Goal: Task Accomplishment & Management: Manage account settings

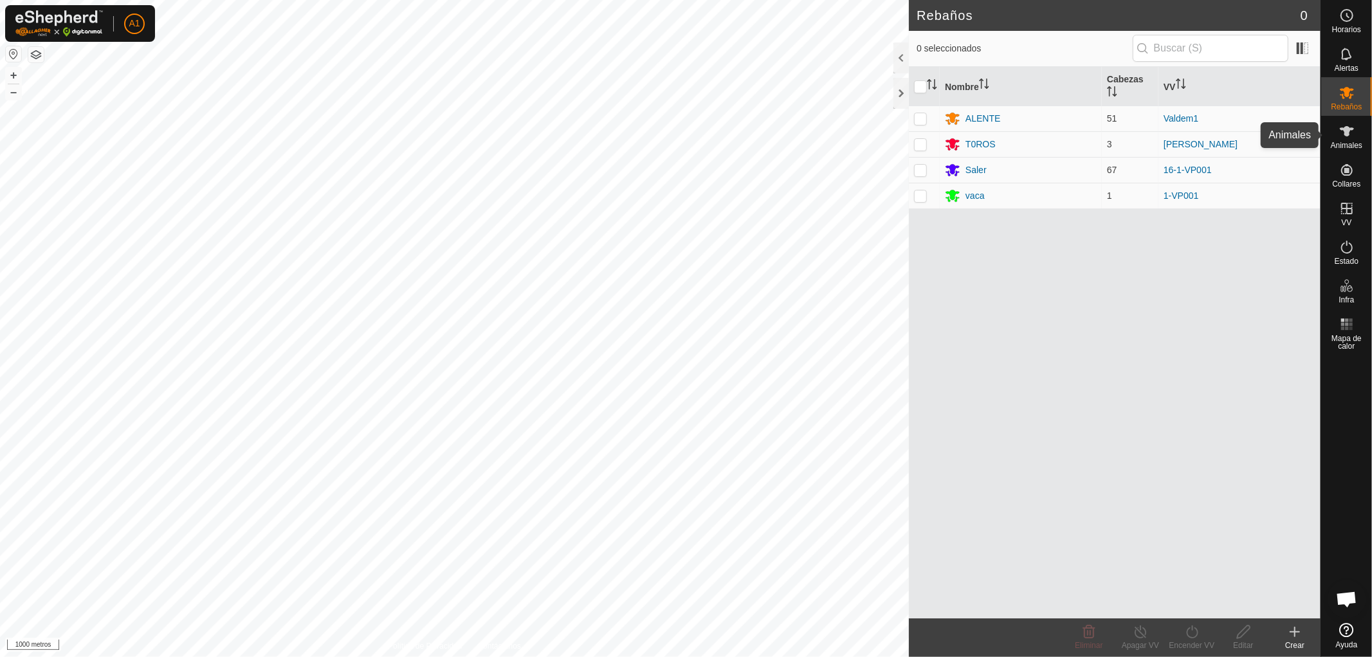
click at [1348, 136] on icon at bounding box center [1346, 130] width 15 height 15
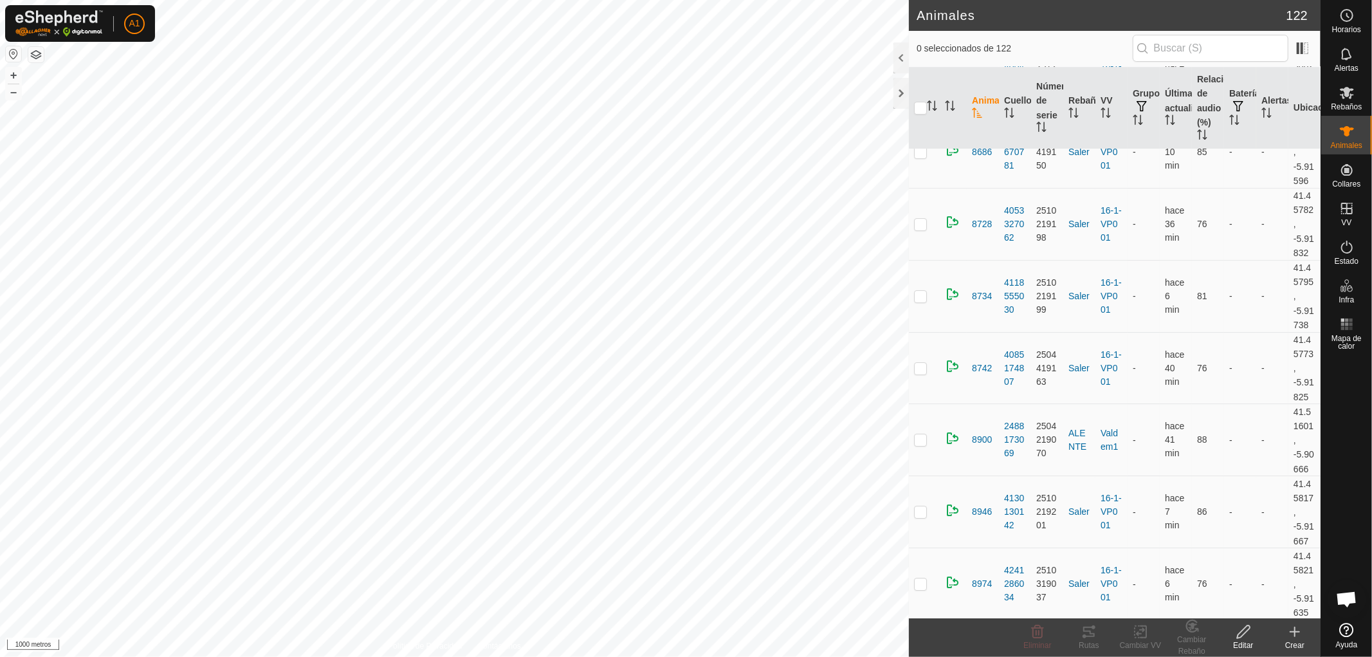
scroll to position [7939, 0]
click at [1261, 111] on icon "Activar para ordenar" at bounding box center [1266, 112] width 10 height 10
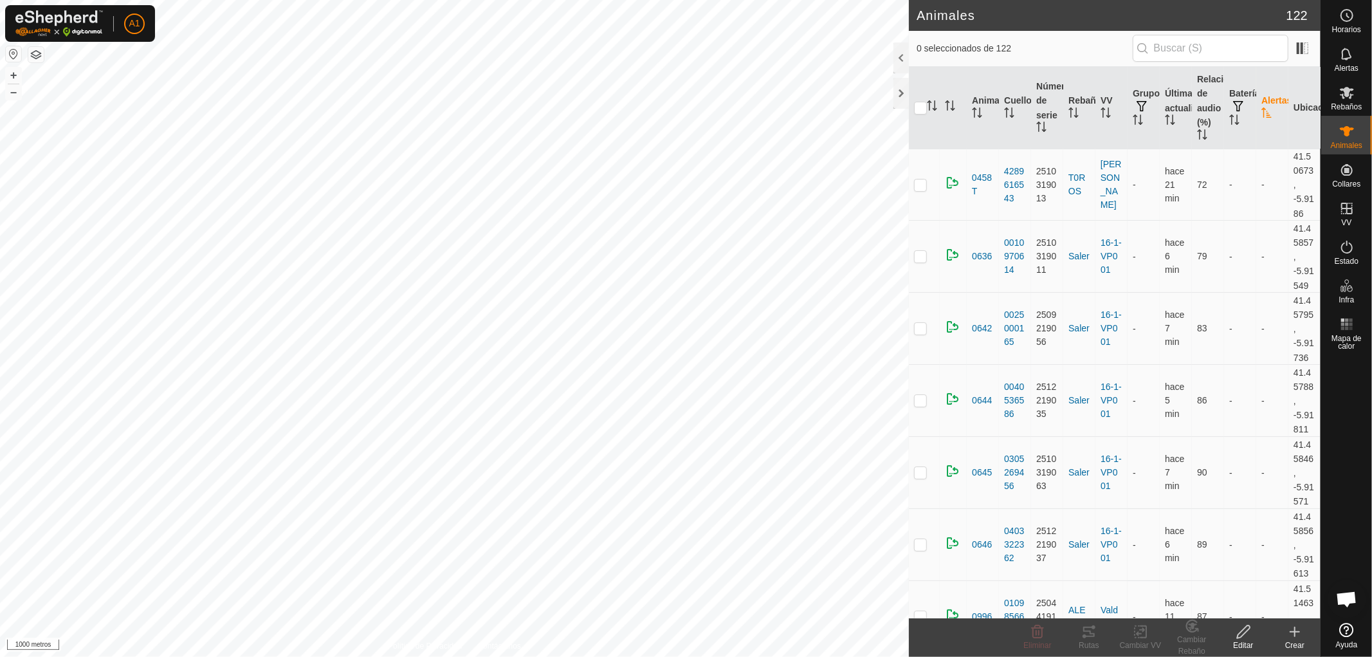
click at [1261, 116] on icon "Activar para ordenar" at bounding box center [1266, 112] width 10 height 10
click at [1347, 104] on font "Rebaños" at bounding box center [1346, 106] width 31 height 9
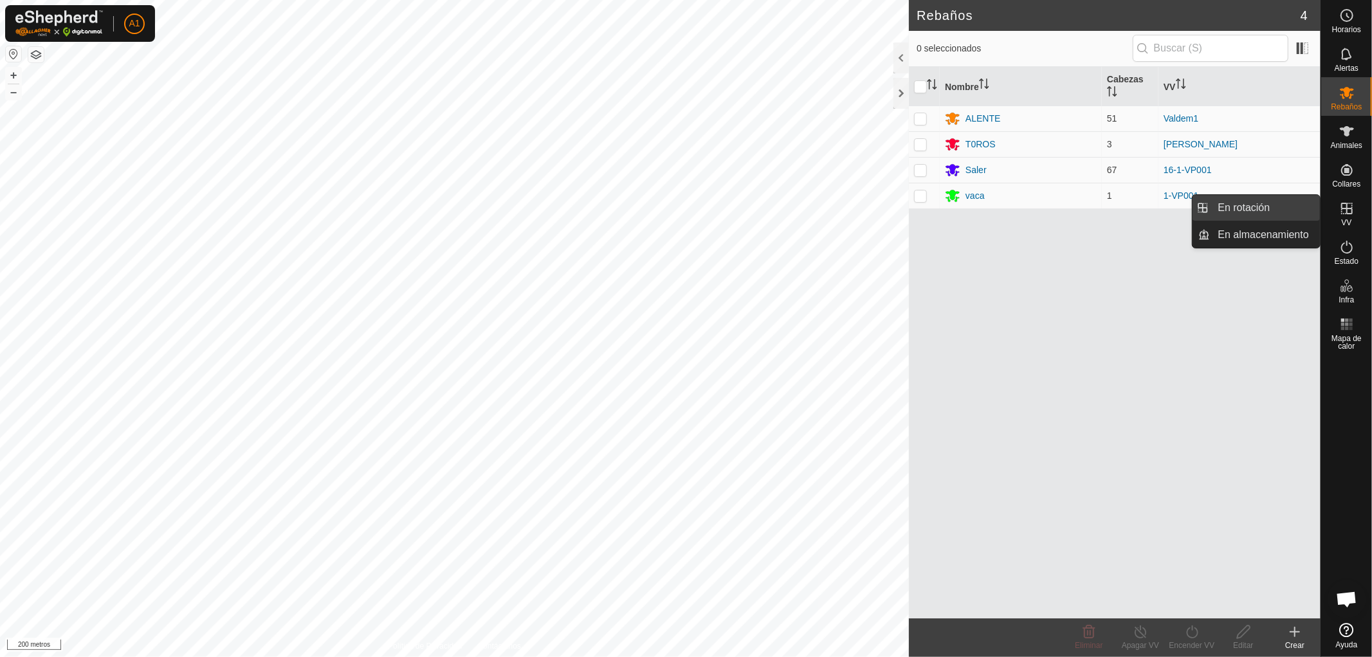
click at [1246, 207] on link "En rotación" at bounding box center [1265, 208] width 110 height 26
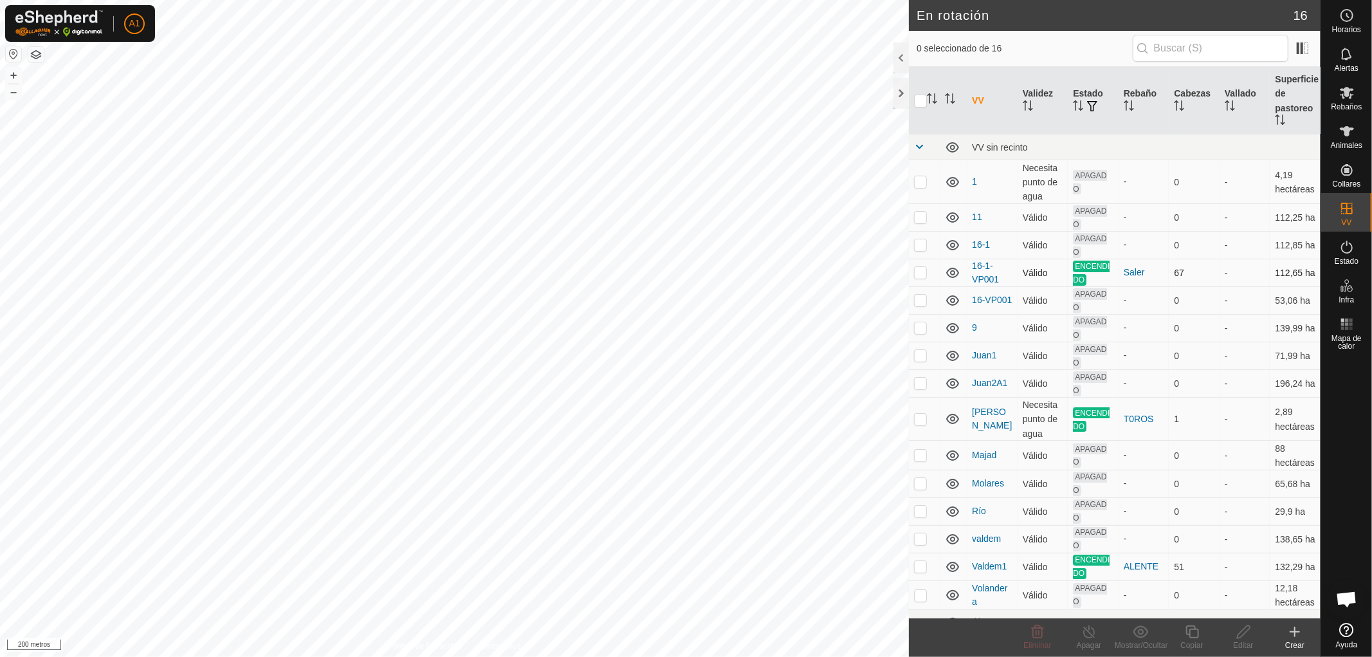
click at [917, 273] on p-checkbox at bounding box center [920, 272] width 13 height 10
click at [918, 273] on p-checkbox at bounding box center [920, 272] width 13 height 10
click at [914, 272] on p-checkbox at bounding box center [920, 272] width 13 height 10
click at [925, 271] on p-checkbox at bounding box center [920, 272] width 13 height 10
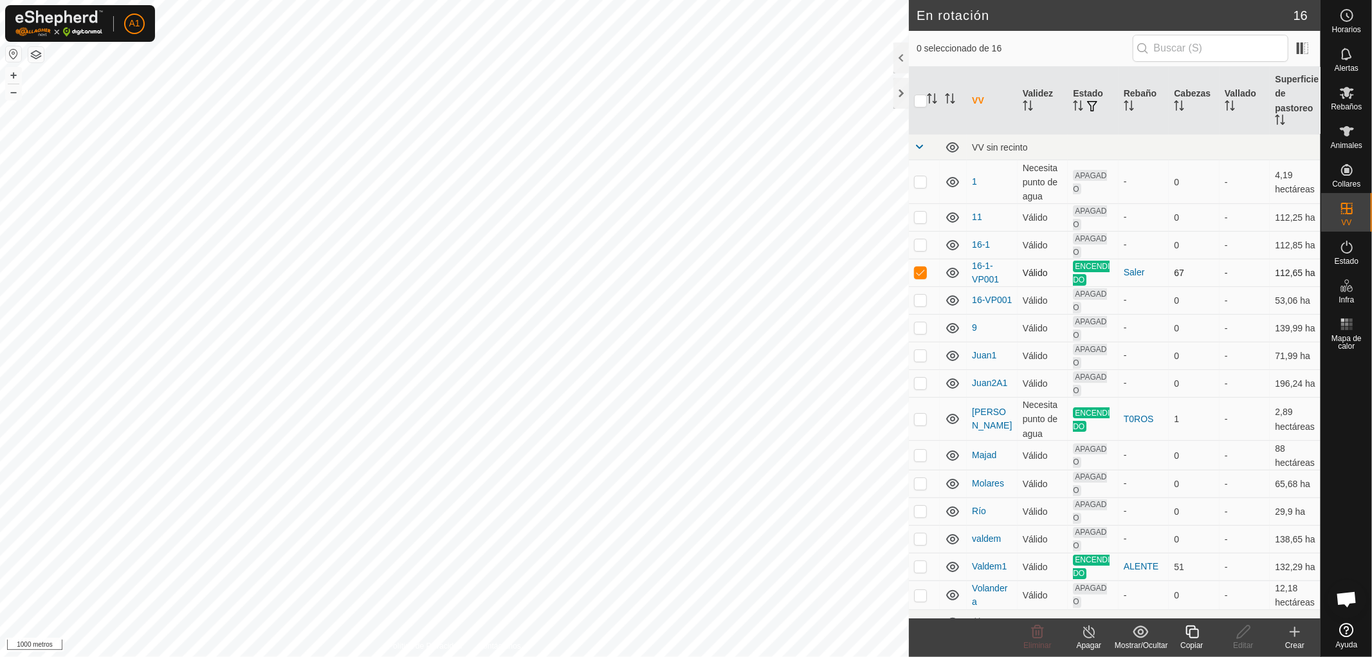
click at [925, 271] on p-checkbox at bounding box center [920, 272] width 13 height 10
checkbox input "false"
click at [921, 419] on p-checkbox at bounding box center [920, 419] width 13 height 10
checkbox input "false"
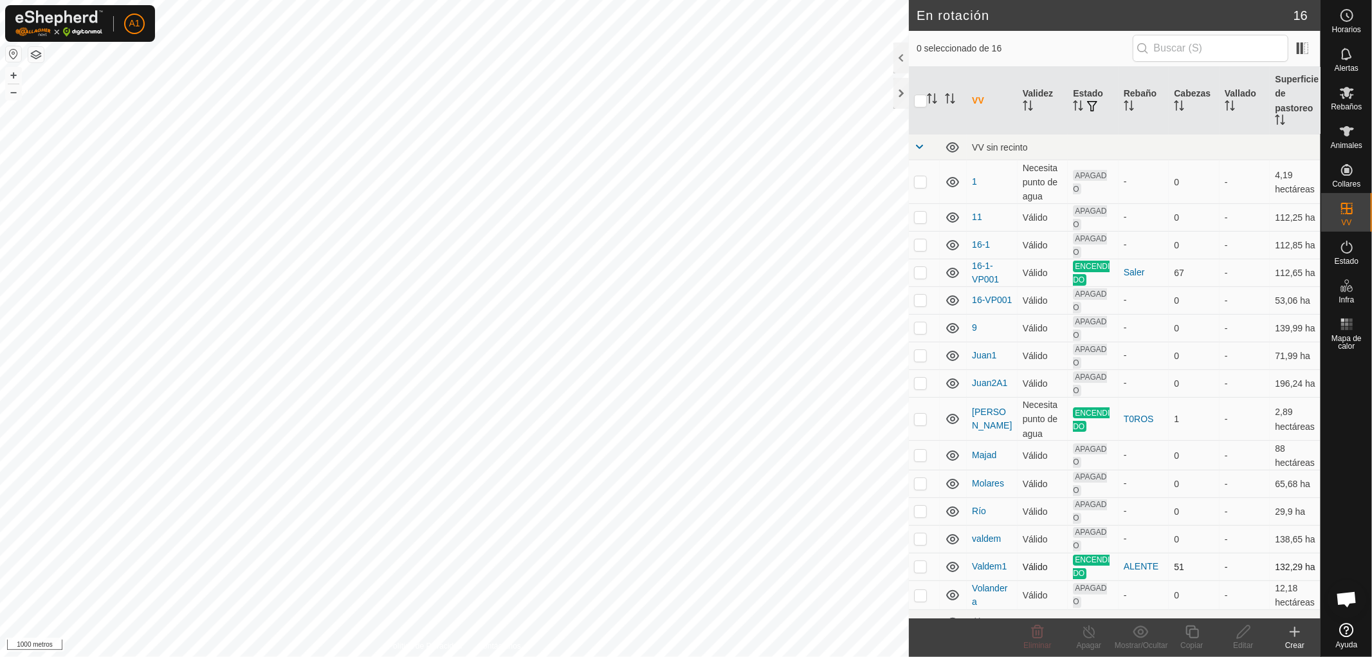
click at [918, 571] on p-checkbox at bounding box center [920, 566] width 13 height 10
checkbox input "false"
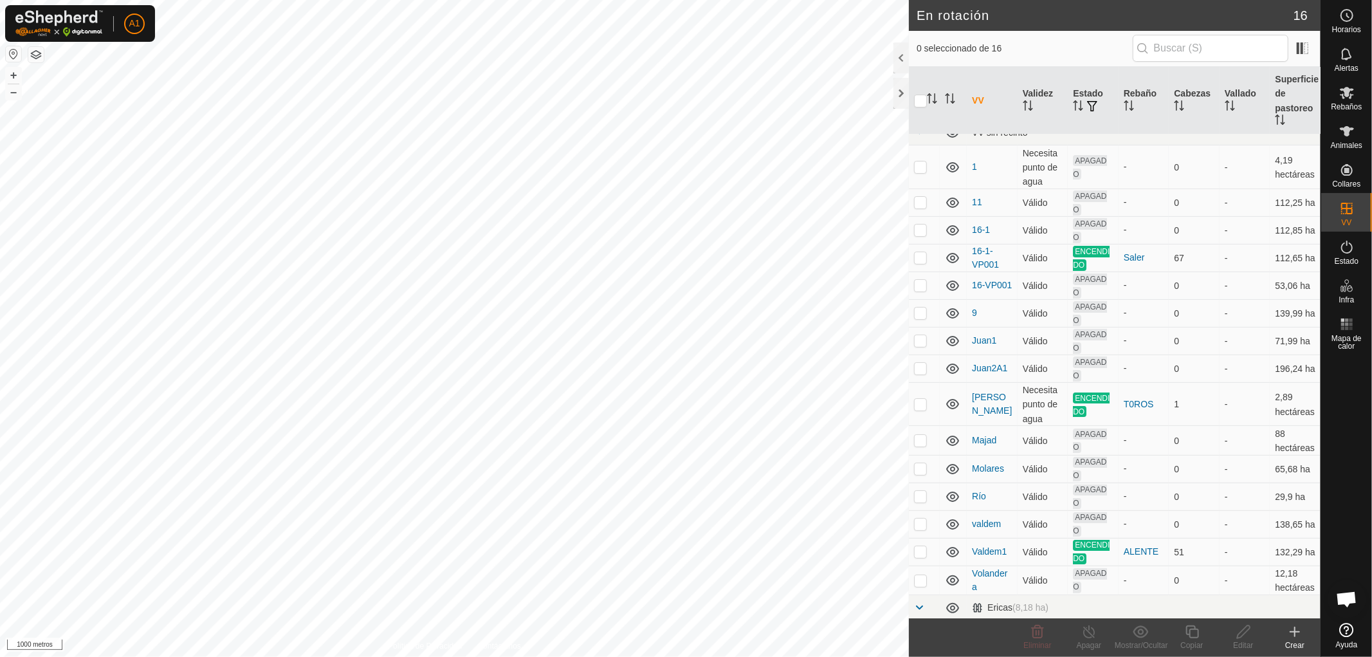
scroll to position [86, 0]
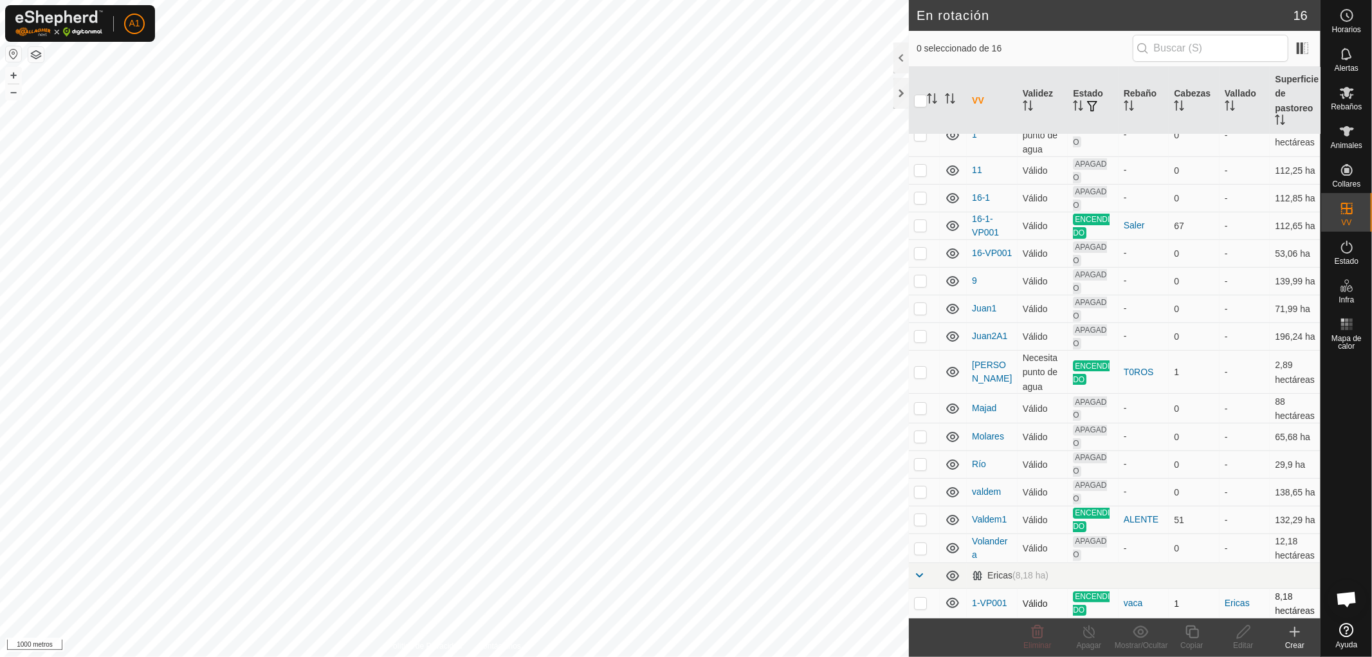
click at [918, 598] on p-checkbox at bounding box center [920, 603] width 13 height 10
checkbox input "false"
click at [917, 220] on p-checkbox at bounding box center [920, 225] width 13 height 10
click at [925, 220] on p-checkbox at bounding box center [920, 225] width 13 height 10
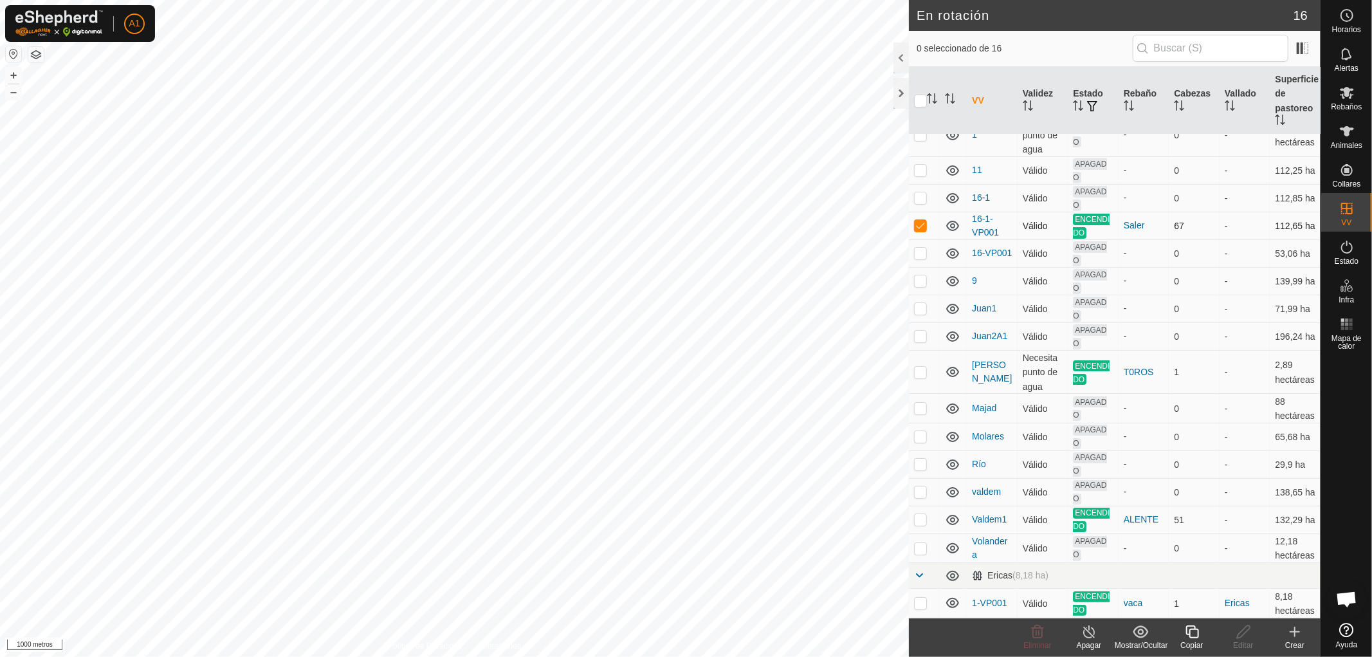
checkbox input "false"
click at [918, 367] on p-checkbox at bounding box center [920, 372] width 13 height 10
checkbox input "false"
click at [918, 514] on p-checkbox at bounding box center [920, 519] width 13 height 10
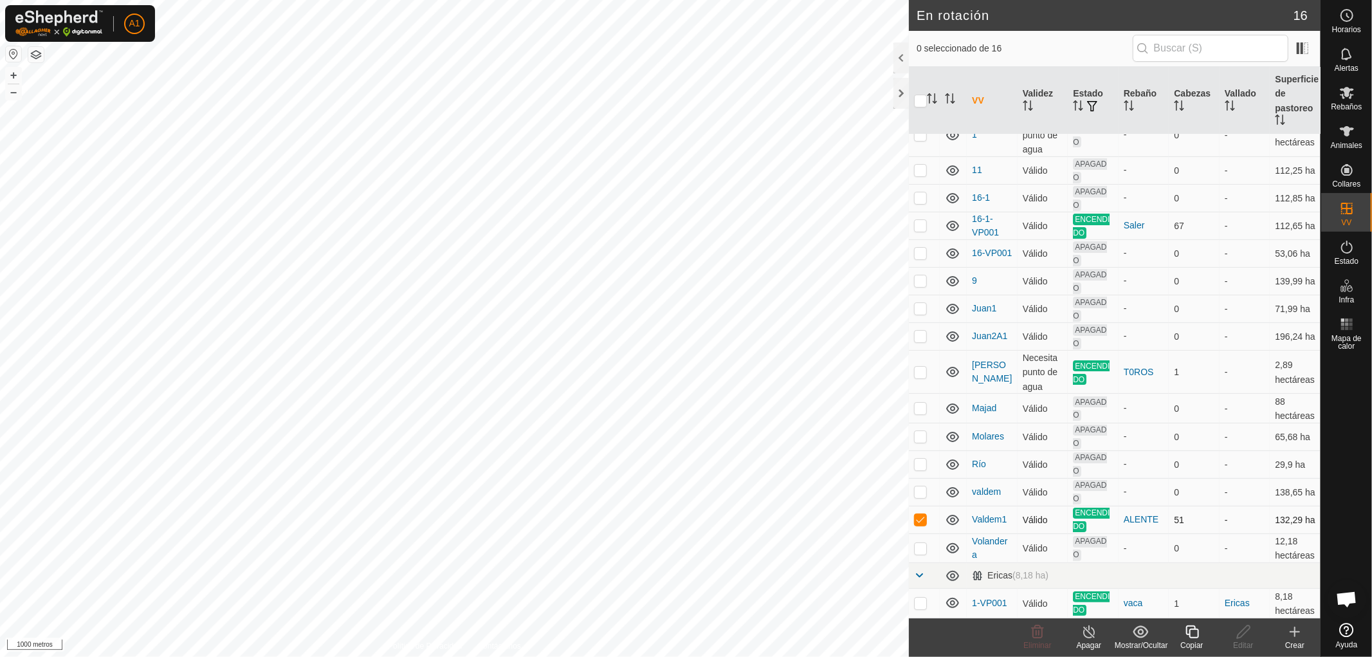
click at [918, 514] on p-checkbox at bounding box center [920, 519] width 13 height 10
checkbox input "false"
click at [923, 598] on p-checkbox at bounding box center [920, 603] width 13 height 10
checkbox input "false"
